Goal: Task Accomplishment & Management: Manage account settings

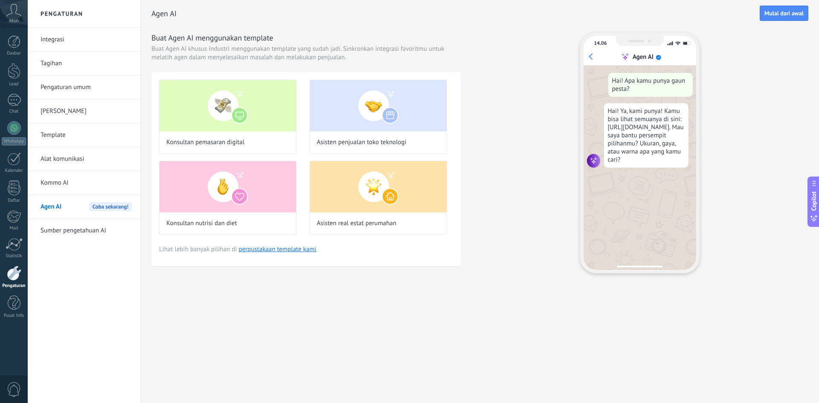
click at [73, 178] on link "Kommo AI" at bounding box center [86, 183] width 91 height 24
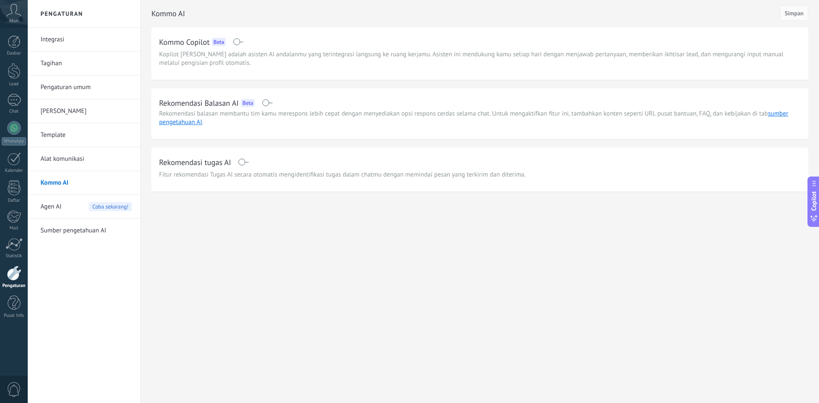
click at [240, 165] on div "Rekomendasi tugas AI" at bounding box center [479, 162] width 641 height 14
click at [243, 161] on span at bounding box center [243, 162] width 11 height 7
click at [266, 104] on div "Rekomendasi Balasan AI Beta" at bounding box center [479, 103] width 641 height 14
click at [266, 104] on span at bounding box center [267, 102] width 11 height 7
click at [788, 14] on span "Simpan" at bounding box center [793, 13] width 19 height 6
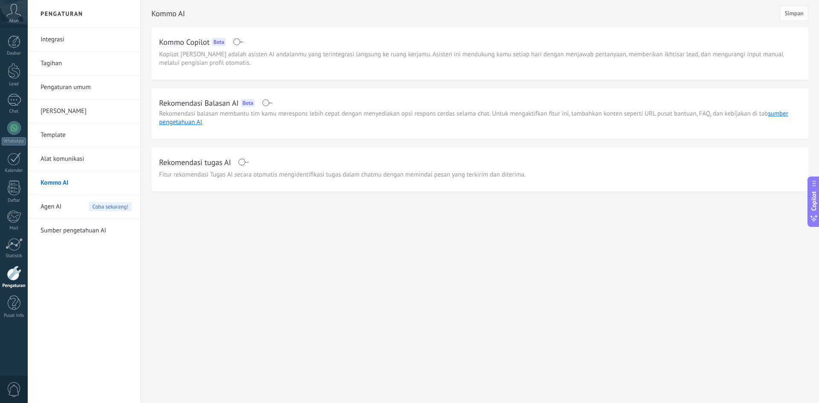
click at [43, 42] on link "Integrasi" at bounding box center [86, 40] width 91 height 24
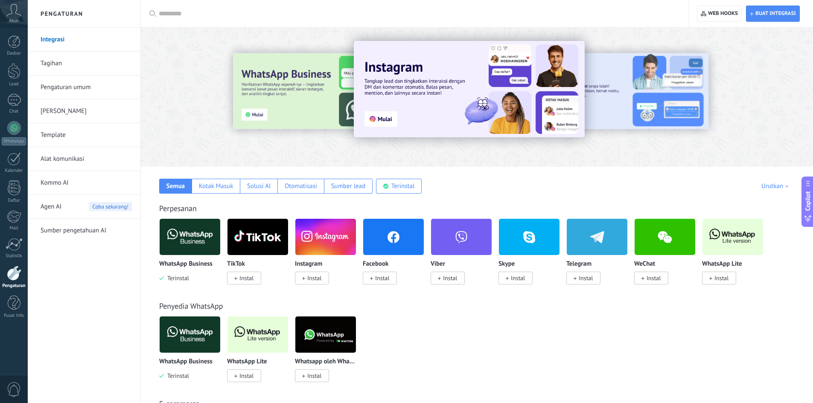
click at [15, 10] on icon at bounding box center [13, 10] width 15 height 13
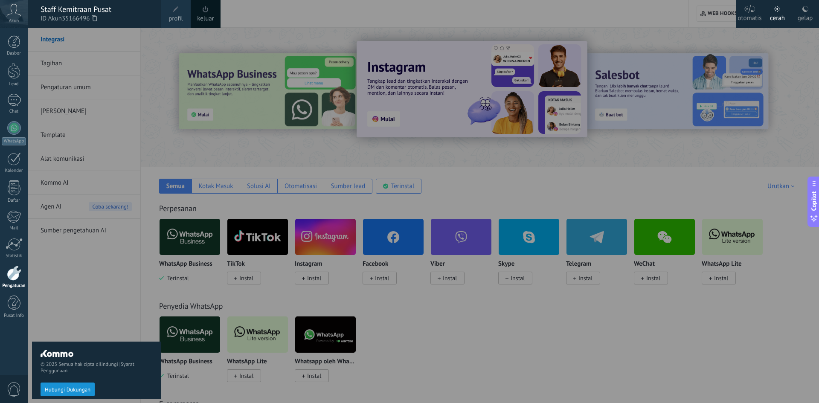
click at [136, 80] on div "© 2025 Semua hak cipta dilindungi | Syarat Penggunaan Hubungi Dukungan" at bounding box center [96, 215] width 129 height 375
click at [204, 41] on div at bounding box center [437, 201] width 819 height 403
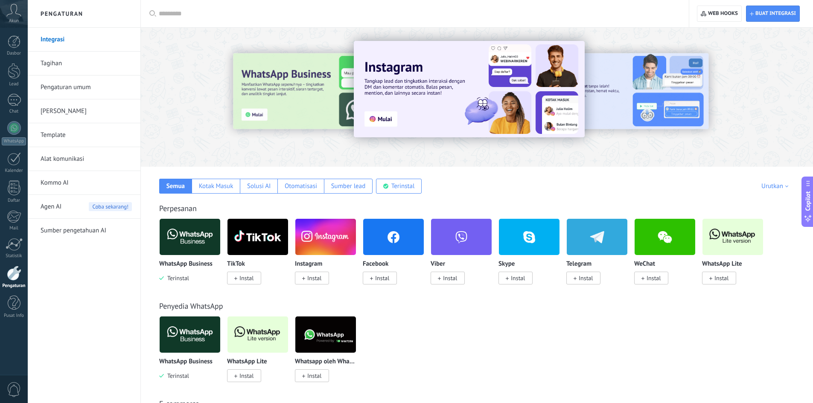
click at [204, 41] on div at bounding box center [477, 95] width 672 height 122
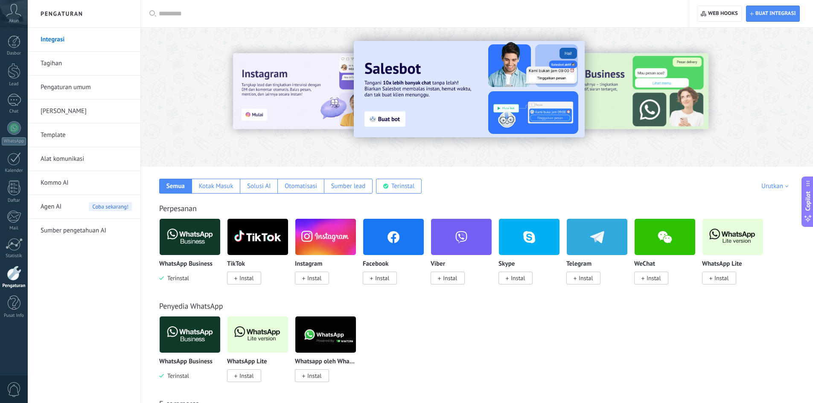
click at [650, 17] on input "text" at bounding box center [418, 13] width 518 height 9
